Goal: Task Accomplishment & Management: Complete application form

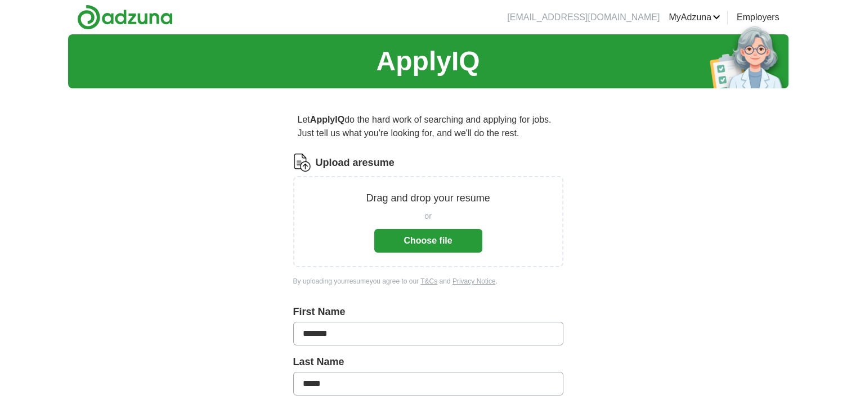
click at [431, 242] on button "Choose file" at bounding box center [428, 241] width 108 height 24
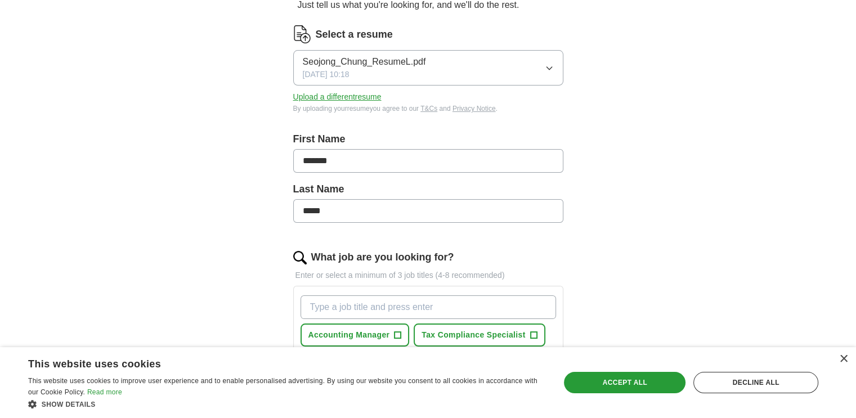
scroll to position [225, 0]
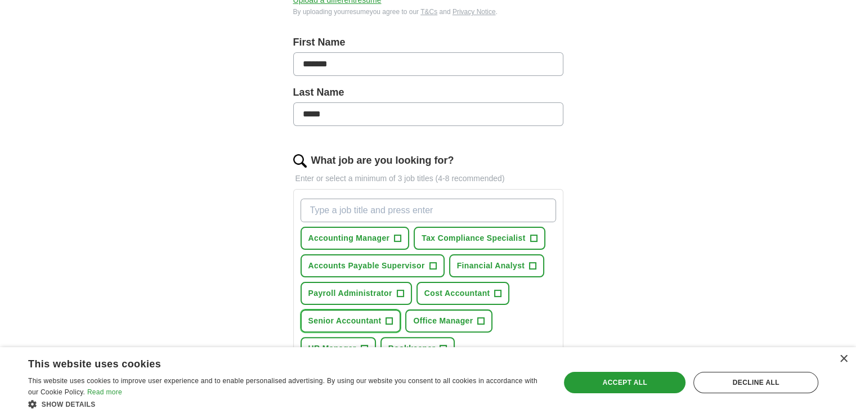
click at [392, 318] on span "+" at bounding box center [389, 321] width 7 height 9
click at [395, 234] on span "+" at bounding box center [397, 238] width 7 height 9
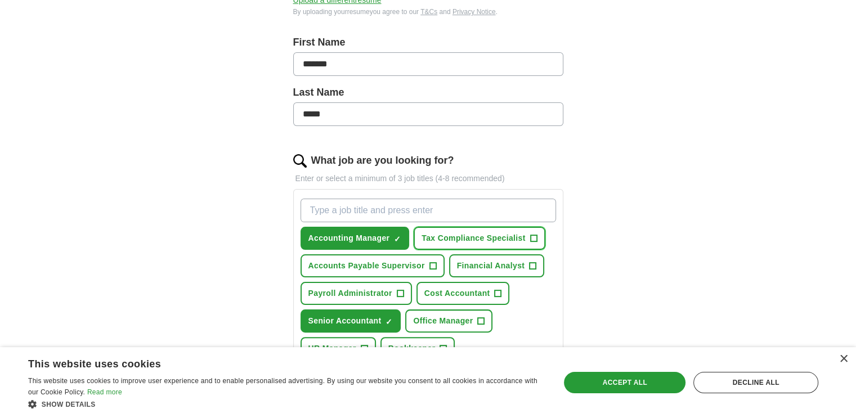
click at [530, 235] on span "+" at bounding box center [533, 238] width 7 height 9
click at [529, 264] on span "+" at bounding box center [532, 266] width 7 height 9
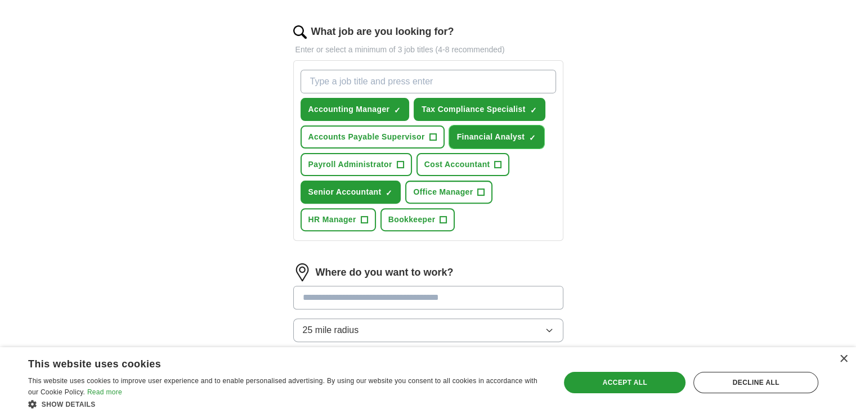
scroll to position [394, 0]
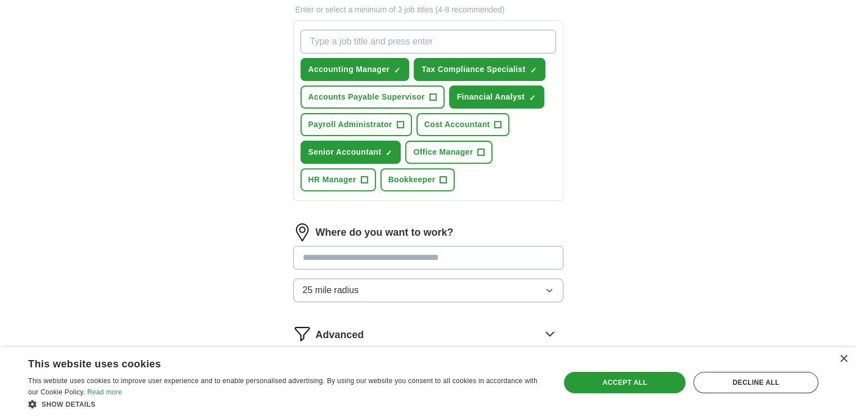
click at [450, 259] on input at bounding box center [428, 258] width 270 height 24
type input "*"
type input "********"
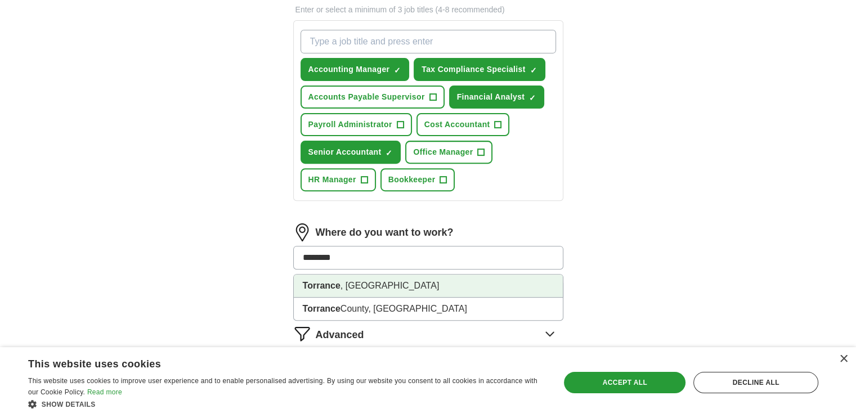
click at [382, 280] on li "[GEOGRAPHIC_DATA] , [GEOGRAPHIC_DATA]" at bounding box center [428, 286] width 269 height 23
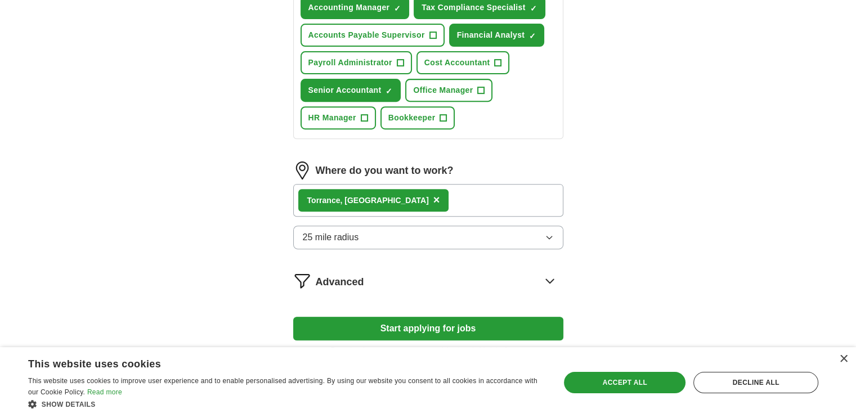
scroll to position [506, 0]
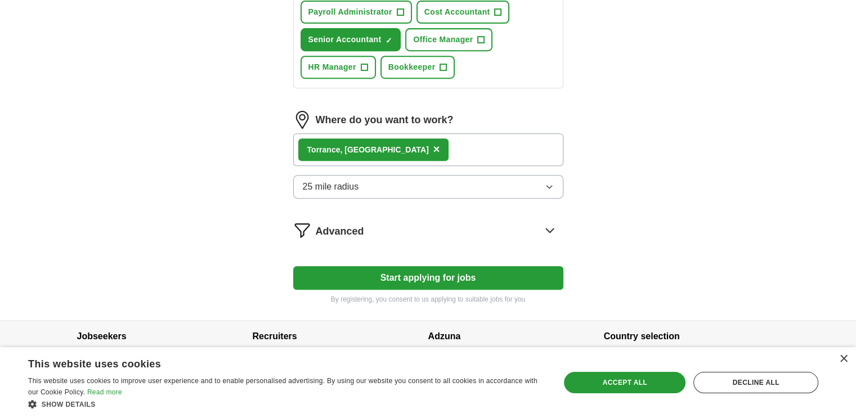
click at [352, 221] on div "Advanced" at bounding box center [440, 230] width 248 height 18
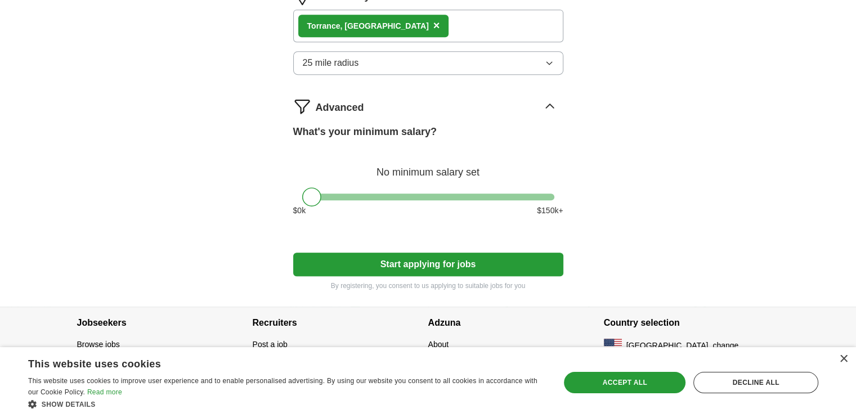
scroll to position [630, 0]
drag, startPoint x: 313, startPoint y: 198, endPoint x: 262, endPoint y: 204, distance: 51.0
click at [421, 259] on button "Start applying for jobs" at bounding box center [428, 265] width 270 height 24
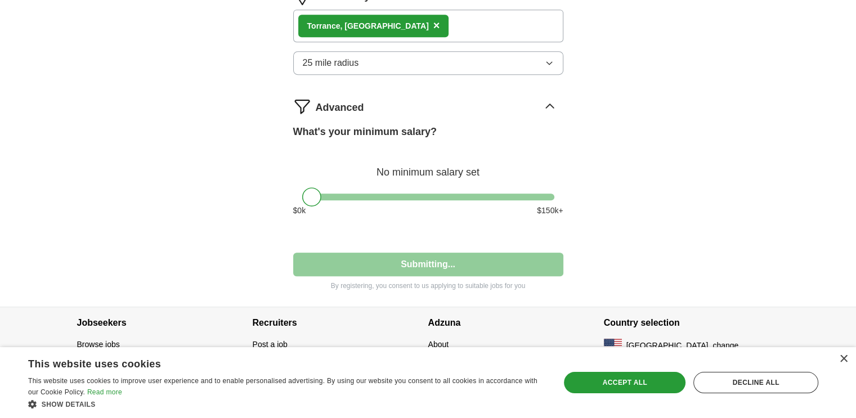
select select "**"
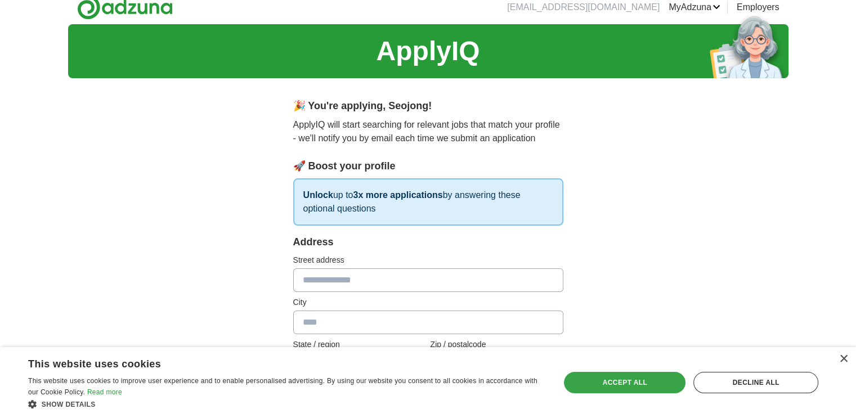
scroll to position [1, 0]
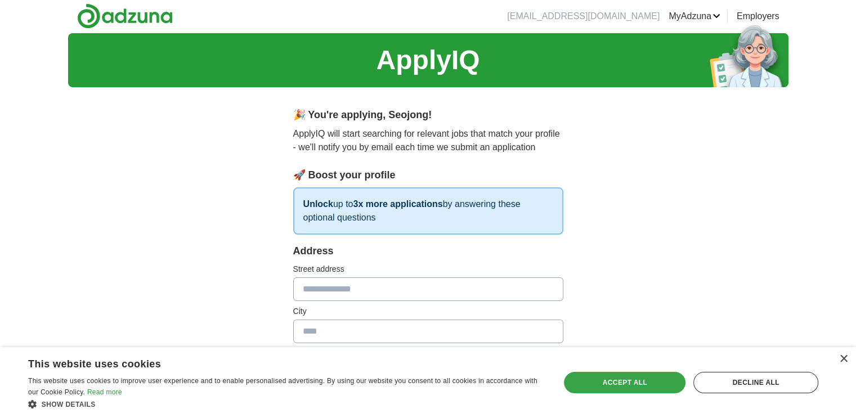
click at [617, 376] on div "Accept all" at bounding box center [625, 382] width 122 height 21
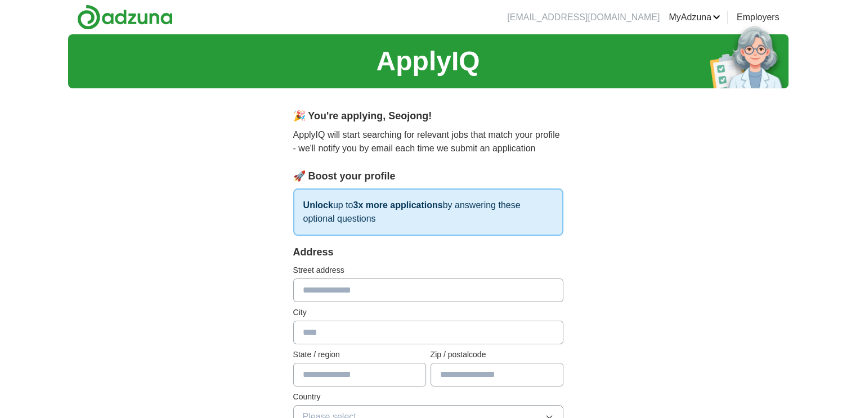
click at [323, 291] on input "text" at bounding box center [428, 290] width 270 height 24
type input "**********"
type input "********"
type input "**"
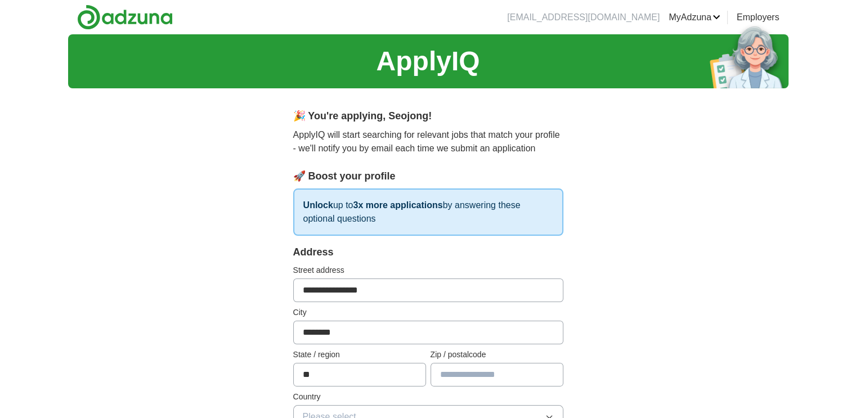
type input "*****"
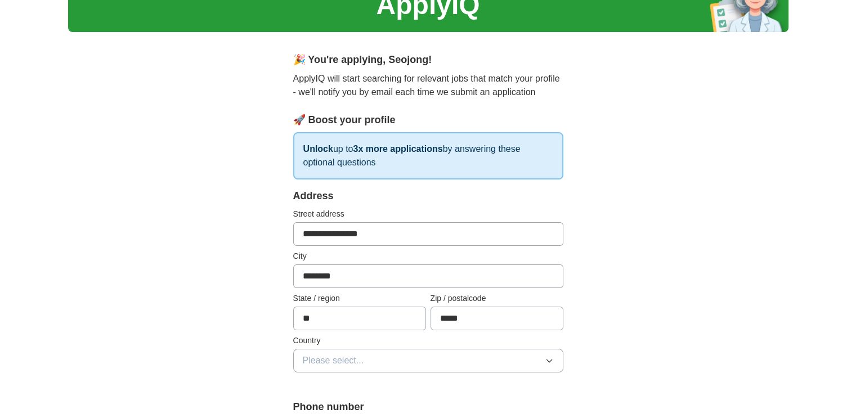
scroll to position [113, 0]
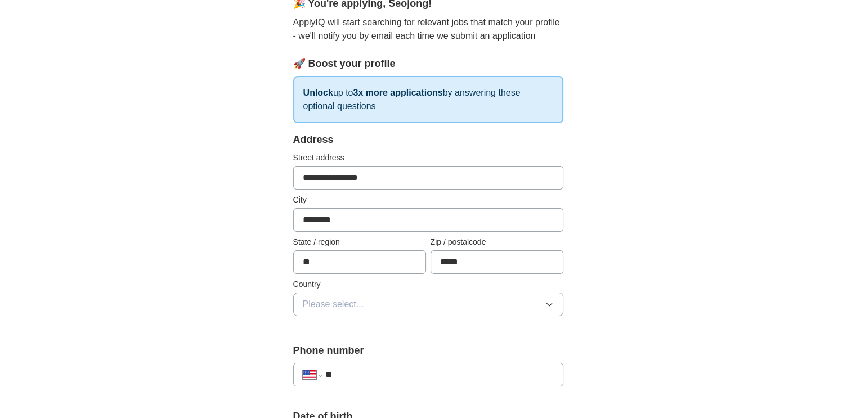
click at [342, 313] on button "Please select..." at bounding box center [428, 305] width 270 height 24
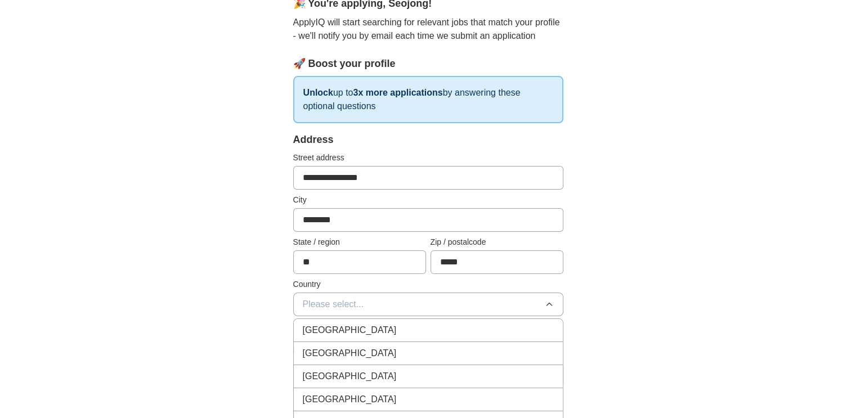
click at [358, 350] on div "[GEOGRAPHIC_DATA]" at bounding box center [428, 354] width 251 height 14
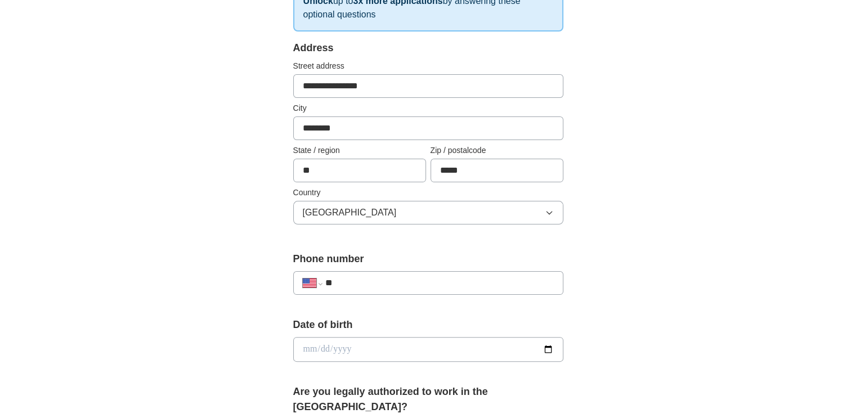
scroll to position [281, 0]
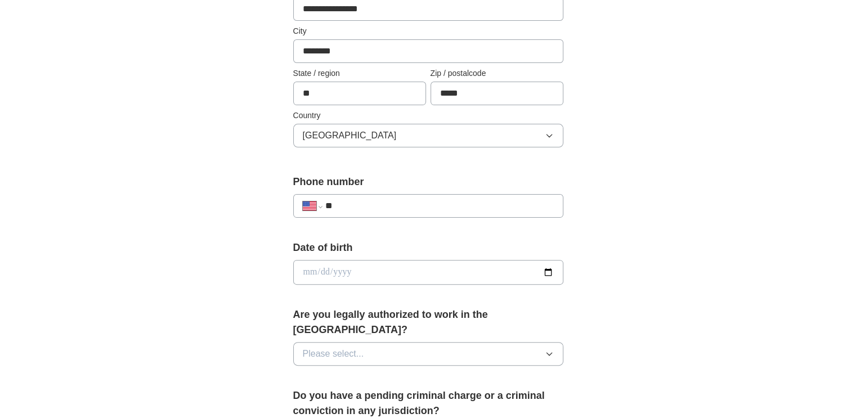
click at [403, 210] on input "**" at bounding box center [439, 206] width 228 height 14
type input "**********"
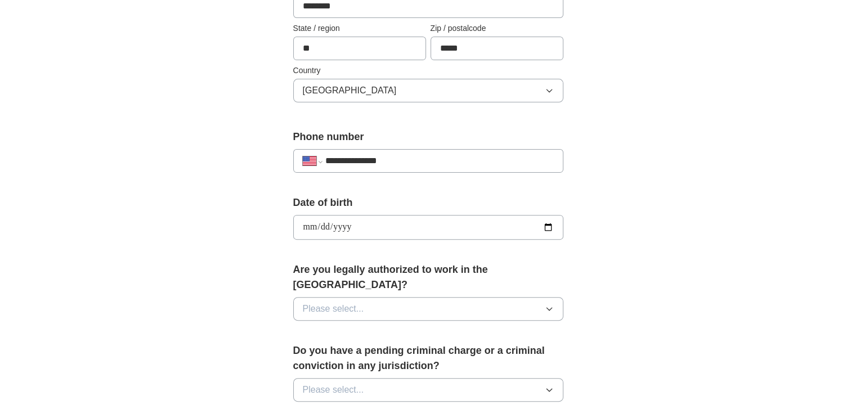
click at [293, 297] on button "Please select..." at bounding box center [428, 309] width 270 height 24
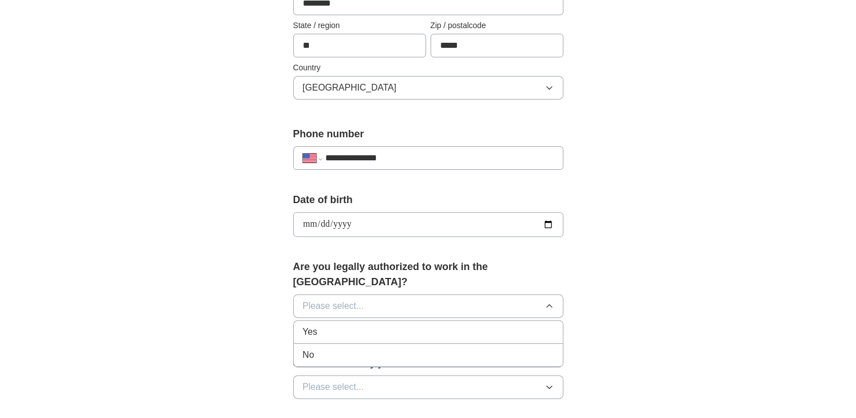
scroll to position [326, 0]
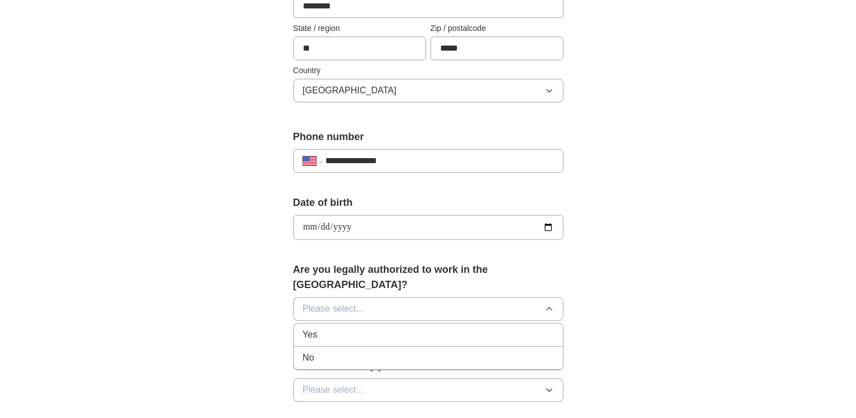
click at [355, 328] on div "Yes" at bounding box center [428, 335] width 251 height 14
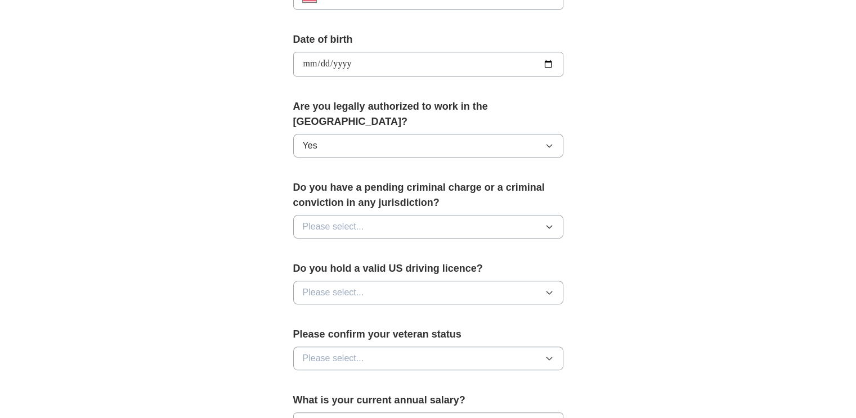
scroll to position [495, 0]
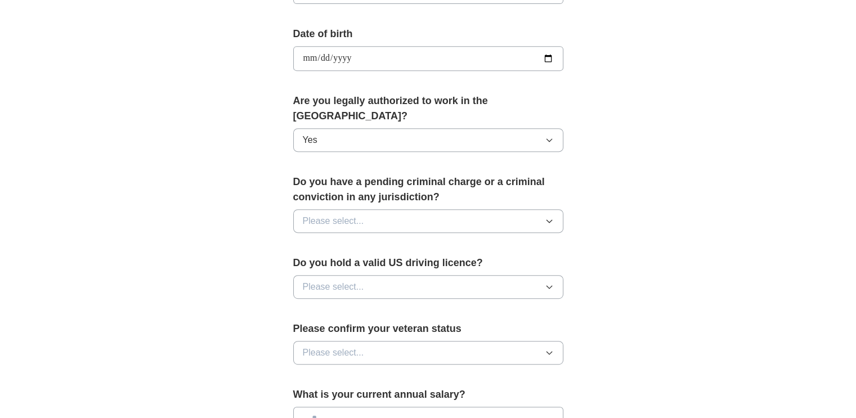
click at [462, 209] on button "Please select..." at bounding box center [428, 221] width 270 height 24
click at [323, 263] on div "No" at bounding box center [428, 270] width 251 height 14
click at [347, 280] on span "Please select..." at bounding box center [333, 287] width 61 height 14
click at [318, 306] on div "Yes" at bounding box center [428, 313] width 251 height 14
click at [371, 341] on button "Please select..." at bounding box center [428, 353] width 270 height 24
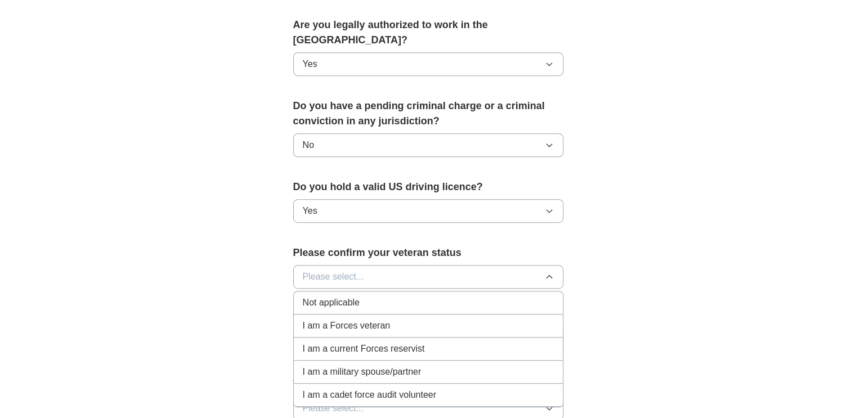
scroll to position [608, 0]
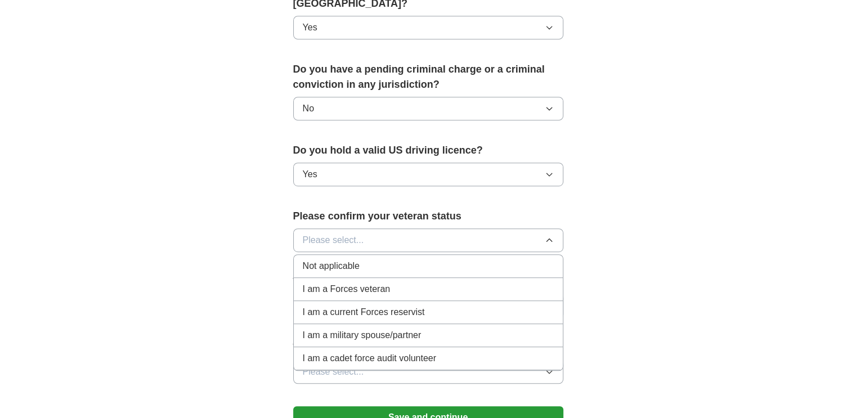
click at [332, 259] on span "Not applicable" at bounding box center [331, 266] width 57 height 14
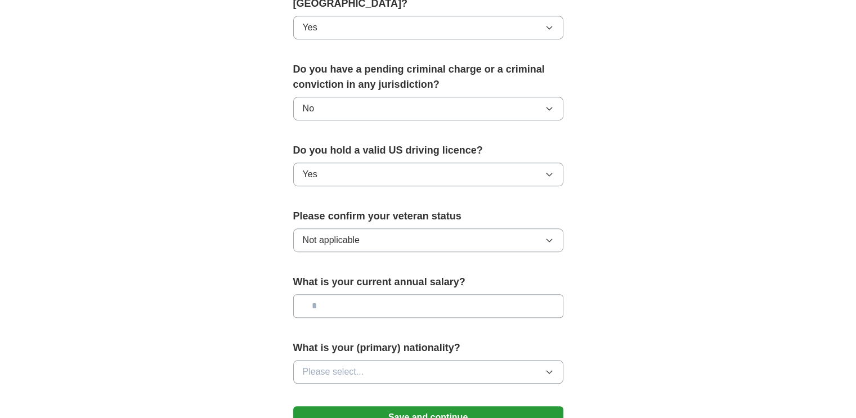
click at [347, 296] on input "text" at bounding box center [428, 306] width 270 height 24
type input "*******"
drag, startPoint x: 419, startPoint y: 286, endPoint x: 170, endPoint y: 272, distance: 249.1
click at [356, 366] on div "What is your (primary) nationality? Please select..." at bounding box center [428, 366] width 270 height 52
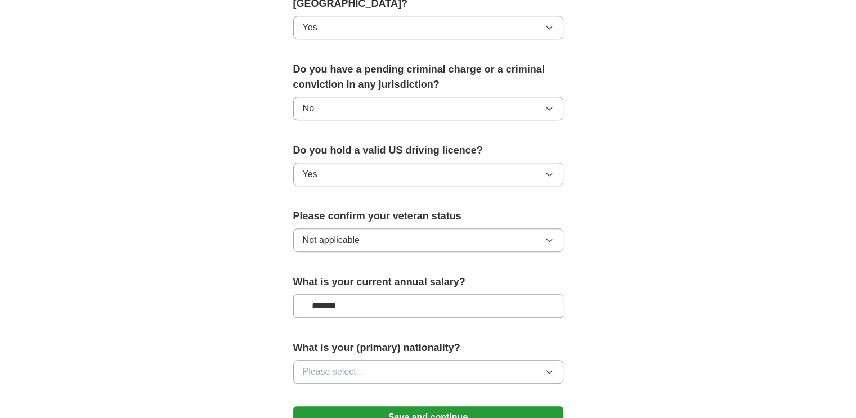
click at [357, 365] on span "Please select..." at bounding box center [333, 372] width 61 height 14
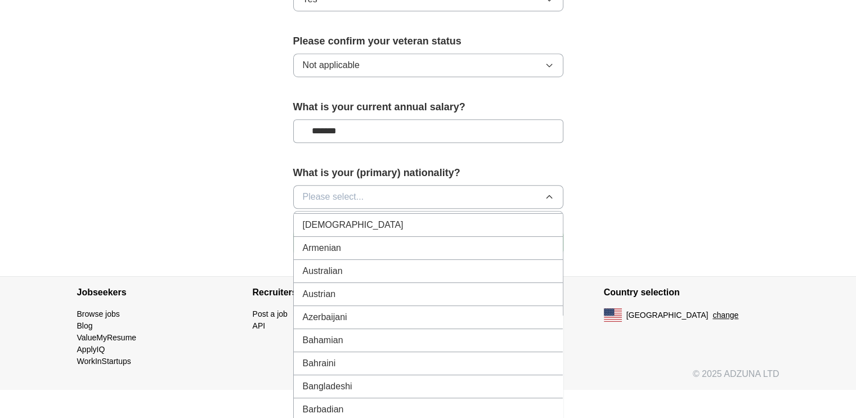
scroll to position [281, 0]
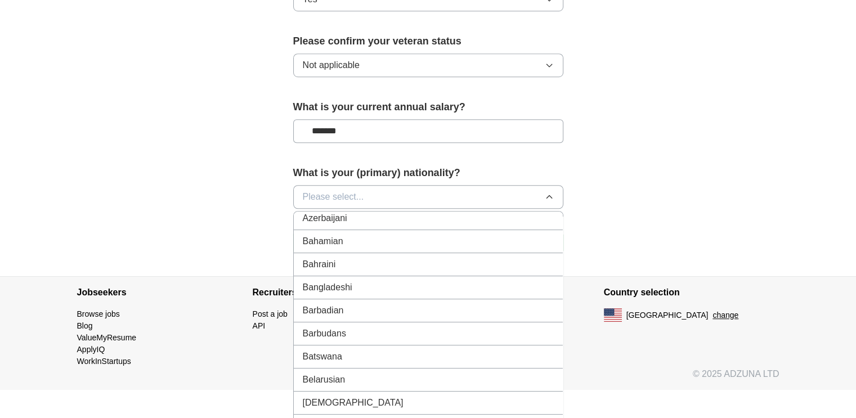
click at [353, 190] on span "Please select..." at bounding box center [333, 197] width 61 height 14
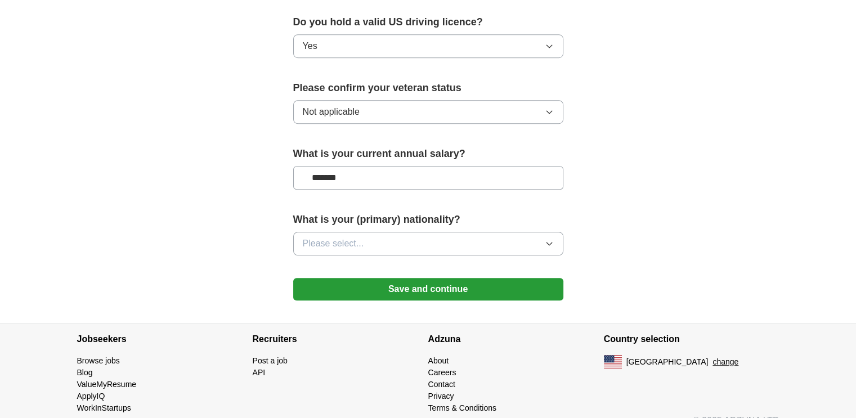
click at [358, 237] on span "Please select..." at bounding box center [333, 244] width 61 height 14
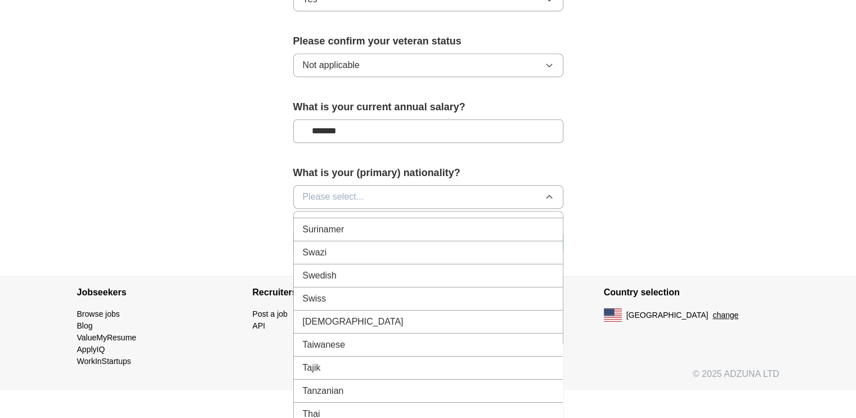
scroll to position [3699, 0]
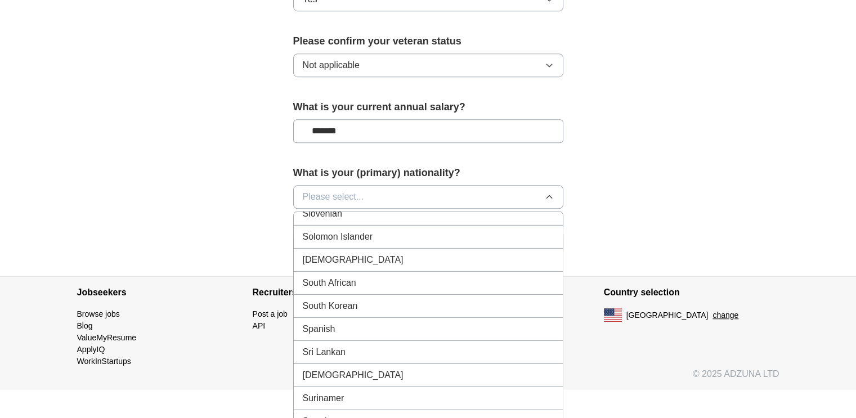
click at [339, 299] on span "South Korean" at bounding box center [330, 306] width 55 height 14
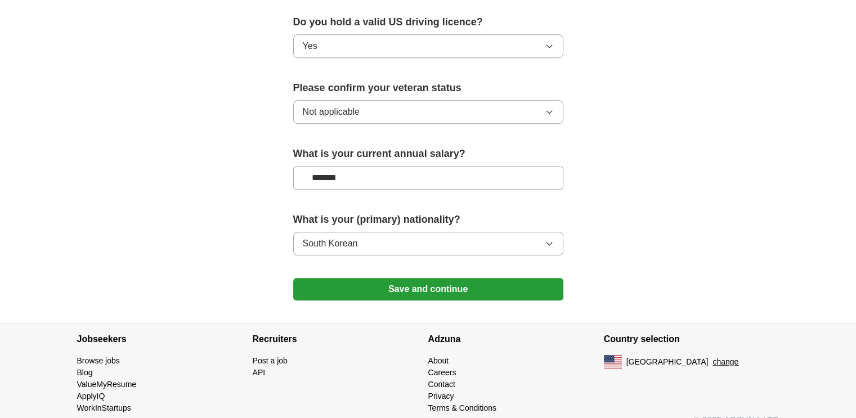
click at [356, 278] on button "Save and continue" at bounding box center [428, 289] width 270 height 23
